Goal: Task Accomplishment & Management: Use online tool/utility

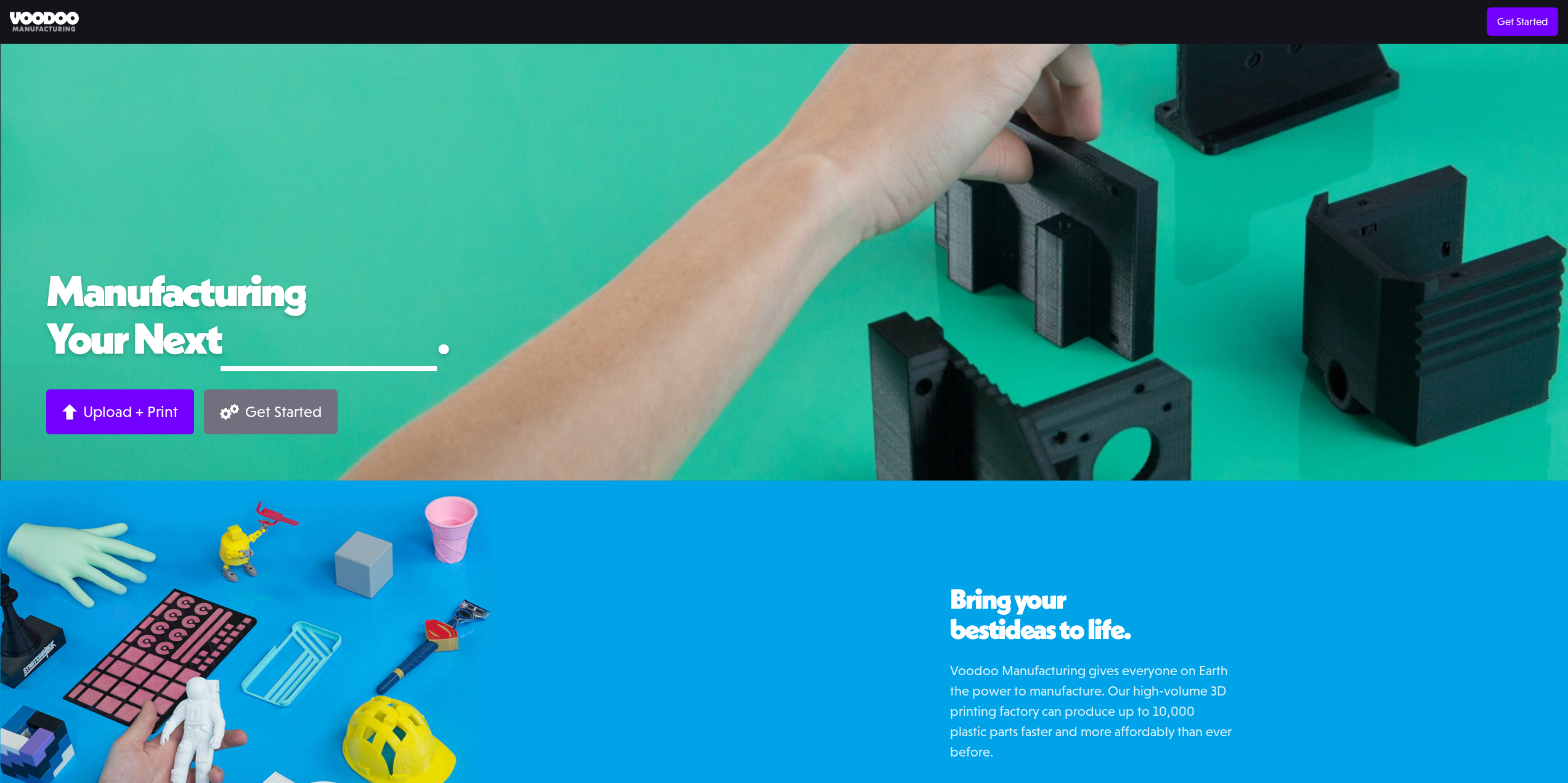
click at [266, 409] on div "Get Started" at bounding box center [283, 411] width 77 height 19
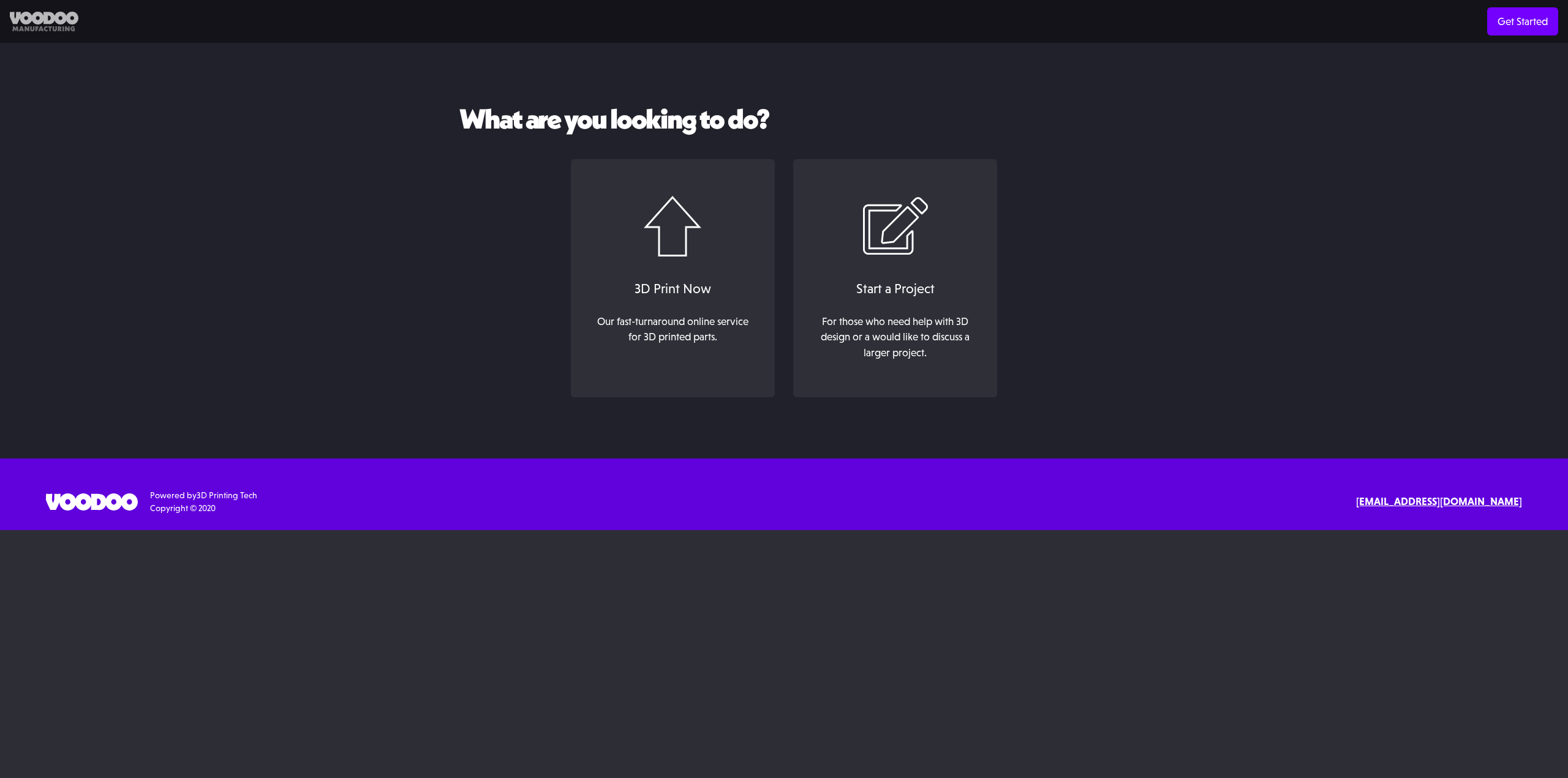
click at [44, 23] on img at bounding box center [44, 21] width 68 height 20
